Goal: Browse casually

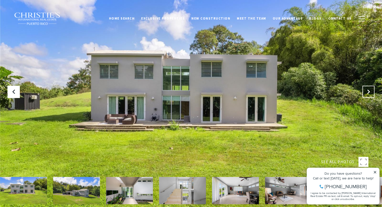
click at [370, 93] on icon at bounding box center [368, 91] width 5 height 5
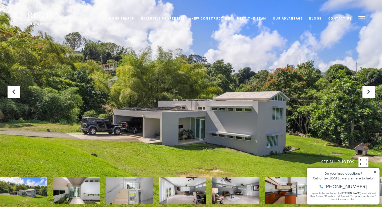
drag, startPoint x: 297, startPoint y: 120, endPoint x: 305, endPoint y: 85, distance: 36.8
click at [305, 85] on div at bounding box center [191, 103] width 382 height 207
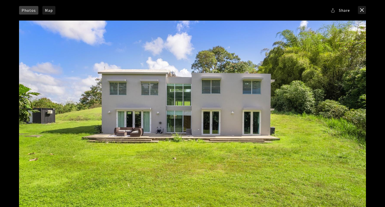
click at [375, 103] on div "Photos Map [GEOGRAPHIC_DATA] Share Facebook Twitter Via Email" at bounding box center [192, 103] width 385 height 207
click at [320, 112] on div at bounding box center [192, 118] width 347 height 194
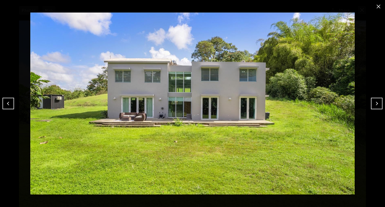
click at [374, 104] on button "Next" at bounding box center [377, 104] width 12 height 12
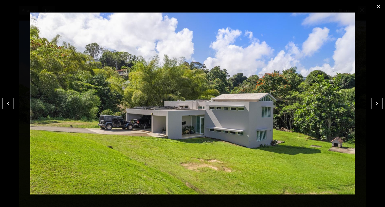
click at [374, 104] on button "Next" at bounding box center [377, 104] width 12 height 12
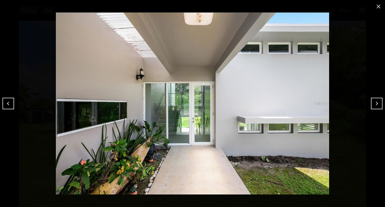
click at [374, 104] on button "Next" at bounding box center [377, 104] width 12 height 12
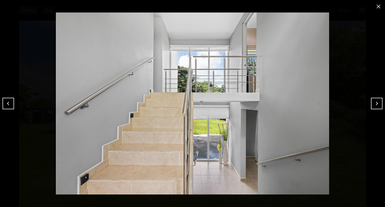
click at [374, 104] on button "Next" at bounding box center [377, 104] width 12 height 12
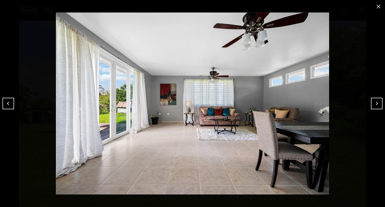
click at [374, 104] on button "Next" at bounding box center [377, 104] width 12 height 12
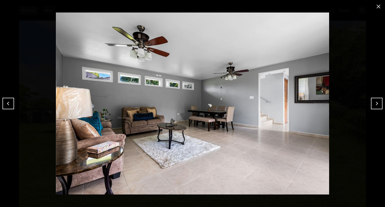
click at [374, 104] on button "Next" at bounding box center [377, 104] width 12 height 12
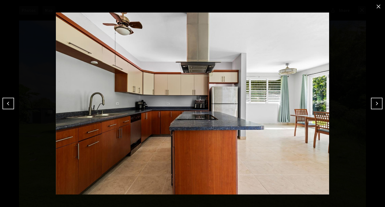
click at [374, 104] on button "Next" at bounding box center [377, 104] width 12 height 12
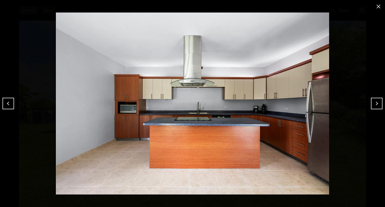
click at [374, 104] on button "Next" at bounding box center [377, 104] width 12 height 12
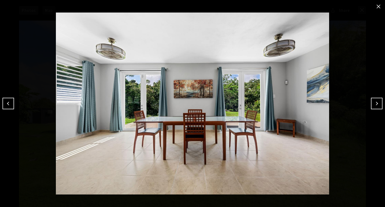
click at [374, 104] on button "Next" at bounding box center [377, 104] width 12 height 12
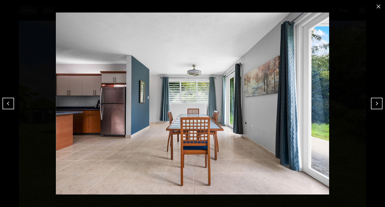
click at [374, 104] on button "Next" at bounding box center [377, 104] width 12 height 12
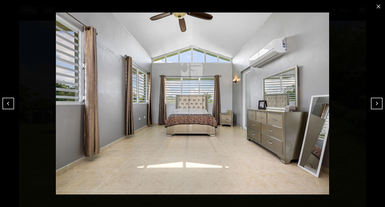
click at [374, 104] on button "Next" at bounding box center [377, 104] width 12 height 12
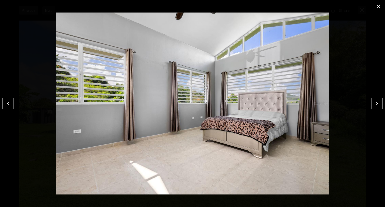
click at [374, 104] on button "Next" at bounding box center [377, 104] width 12 height 12
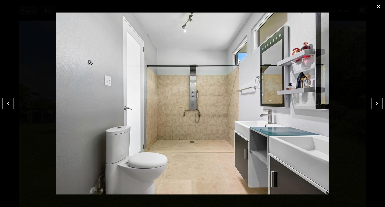
click at [374, 104] on button "Next" at bounding box center [377, 104] width 12 height 12
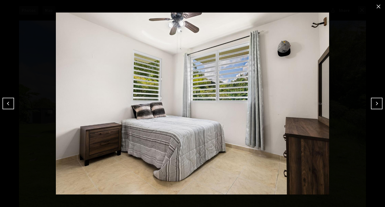
click at [374, 104] on button "Next" at bounding box center [377, 104] width 12 height 12
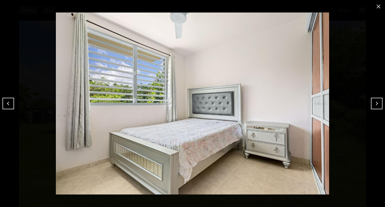
click at [374, 104] on button "Next" at bounding box center [377, 104] width 12 height 12
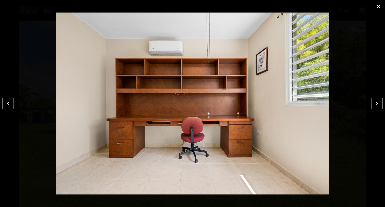
click at [374, 104] on button "Next" at bounding box center [377, 104] width 12 height 12
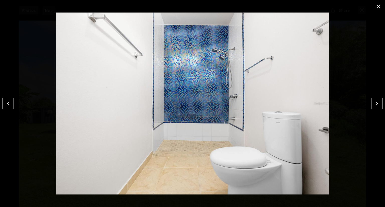
click at [374, 104] on button "Next" at bounding box center [377, 104] width 12 height 12
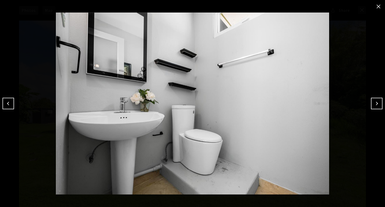
click at [374, 104] on button "Next" at bounding box center [377, 104] width 12 height 12
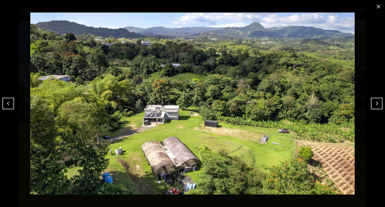
click at [379, 103] on button "Next" at bounding box center [377, 104] width 12 height 12
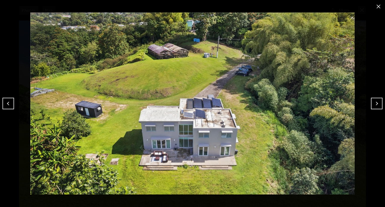
click at [379, 104] on button "Next" at bounding box center [377, 104] width 12 height 12
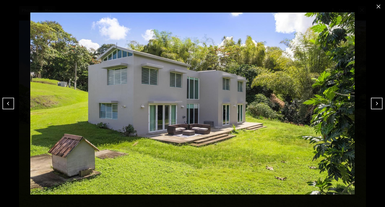
click at [379, 104] on button "Next" at bounding box center [377, 104] width 12 height 12
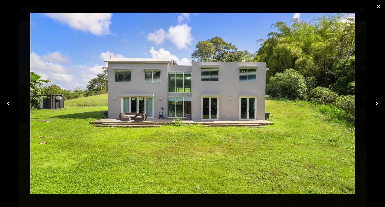
click at [379, 104] on button "Next" at bounding box center [377, 104] width 12 height 12
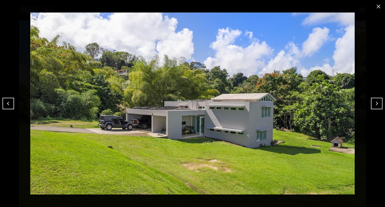
click at [380, 5] on button "close modal" at bounding box center [379, 7] width 8 height 8
